Goal: Find specific page/section

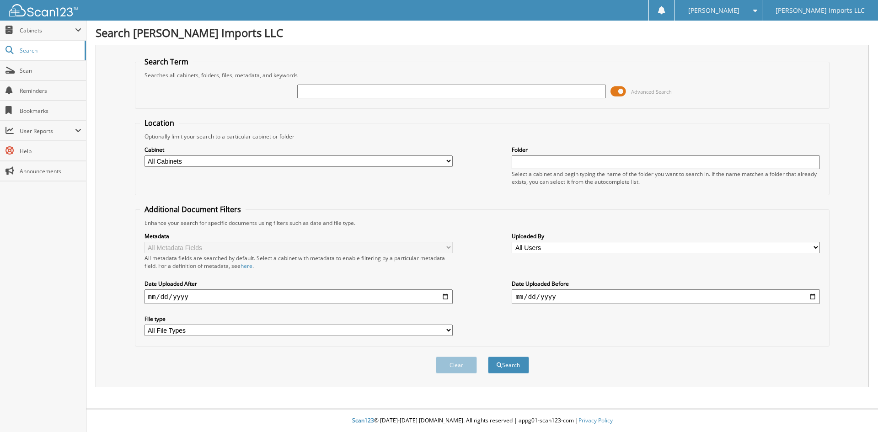
click at [332, 97] on input "text" at bounding box center [451, 92] width 308 height 14
type input "[PERSON_NAME]"
click at [488, 357] on button "Search" at bounding box center [508, 365] width 41 height 17
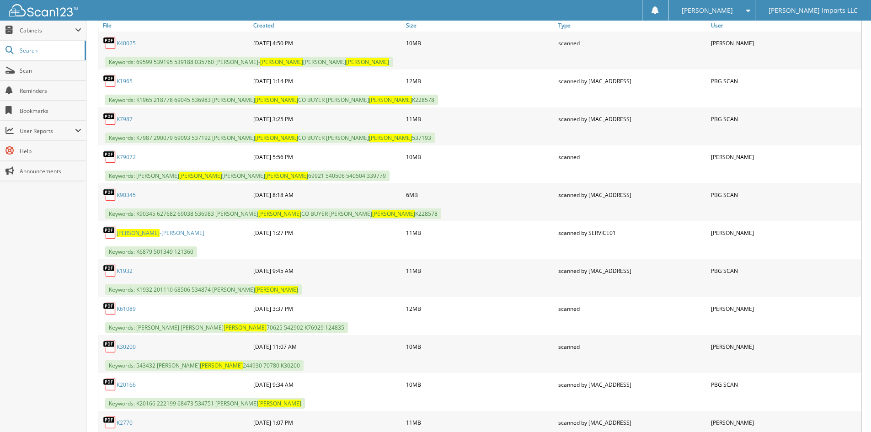
scroll to position [503, 0]
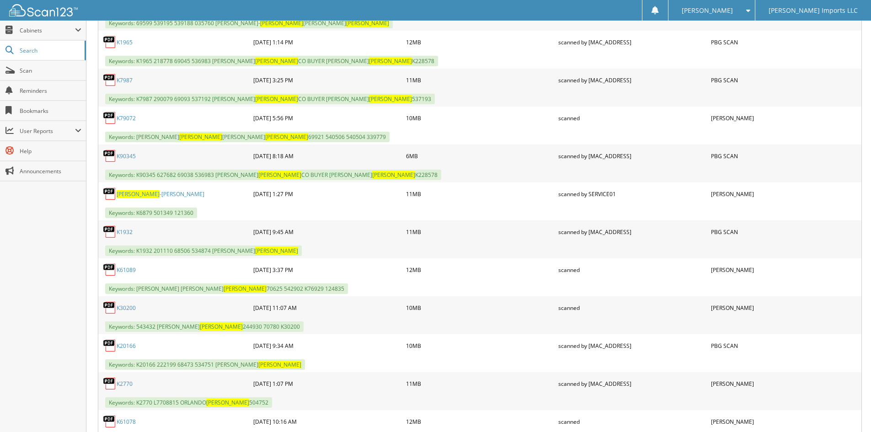
click at [125, 307] on link "K30200" at bounding box center [126, 308] width 19 height 8
